Goal: Transaction & Acquisition: Purchase product/service

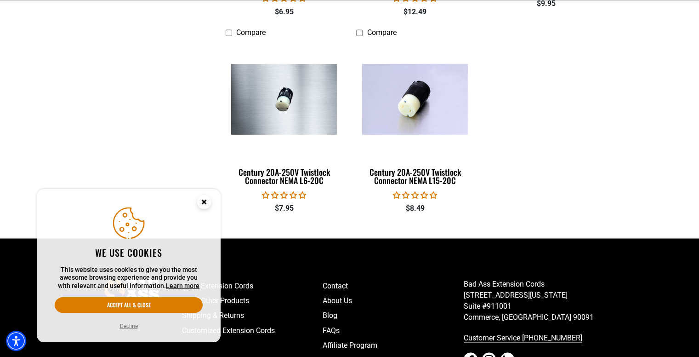
scroll to position [1425, 0]
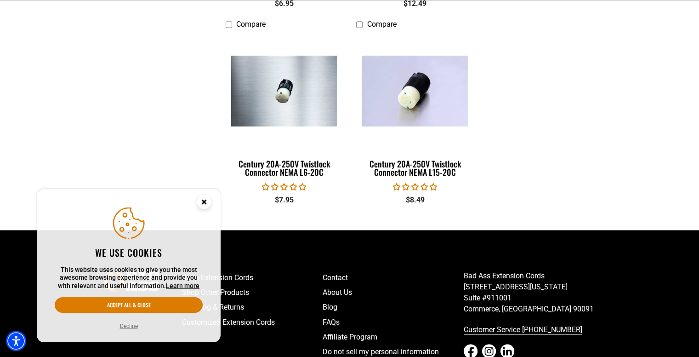
click at [208, 200] on circle "Close this option" at bounding box center [204, 202] width 14 height 14
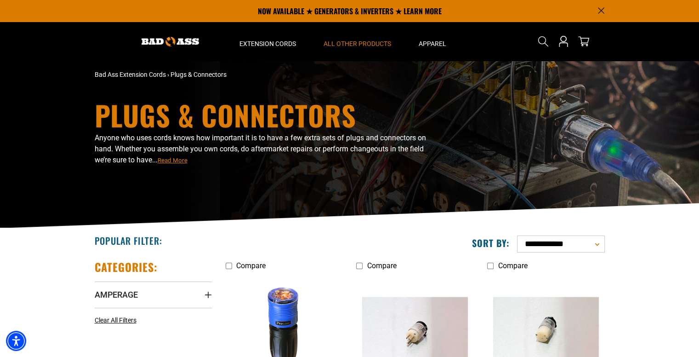
scroll to position [0, 0]
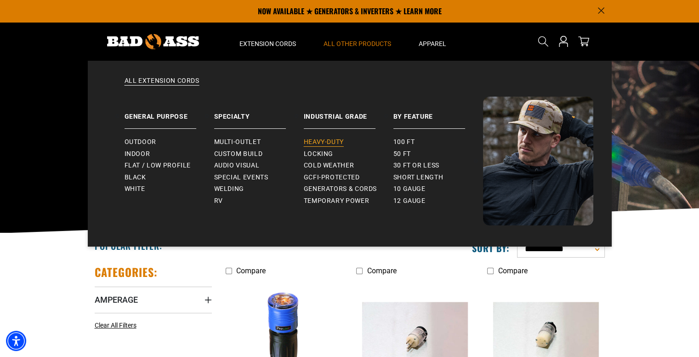
click at [333, 144] on span "Heavy-Duty" at bounding box center [324, 142] width 40 height 8
